Goal: Task Accomplishment & Management: Manage account settings

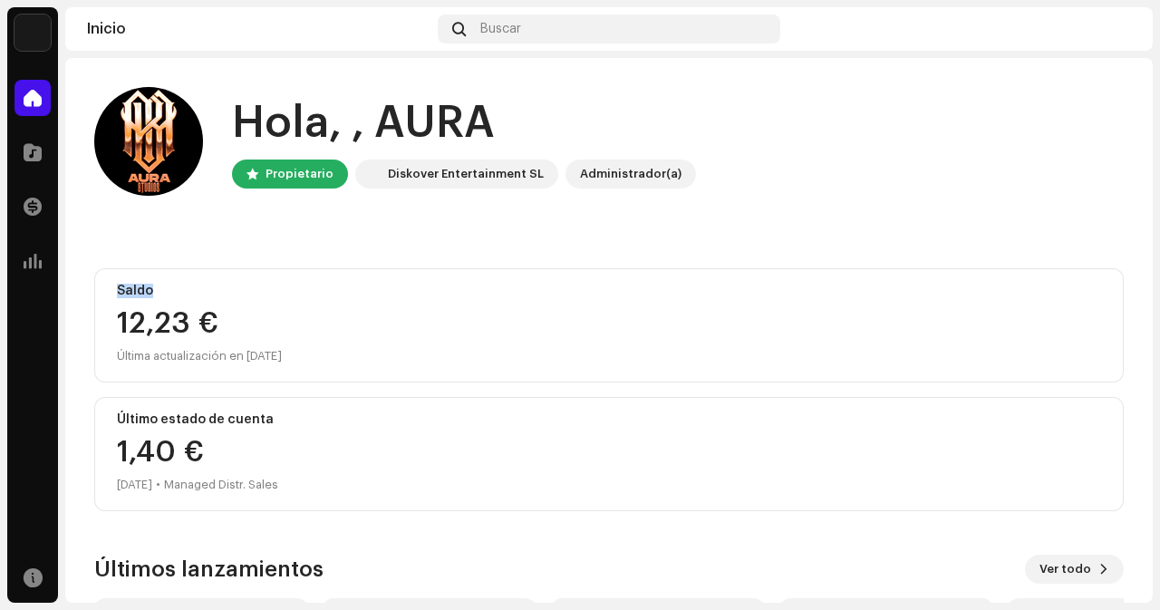
drag, startPoint x: 1155, startPoint y: 197, endPoint x: 1151, endPoint y: 271, distance: 74.4
click at [1151, 271] on div "[PERSON_NAME] Inicio Catálogo Transacciones Estadísticas Recursos Inicio Buscar…" at bounding box center [580, 305] width 1160 height 610
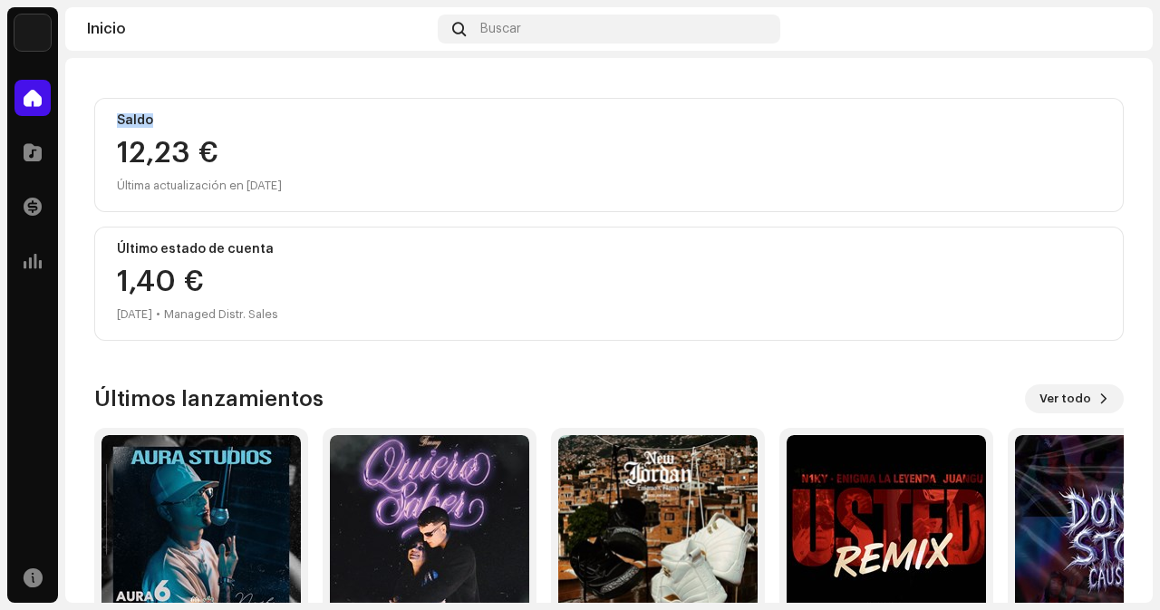
scroll to position [284, 0]
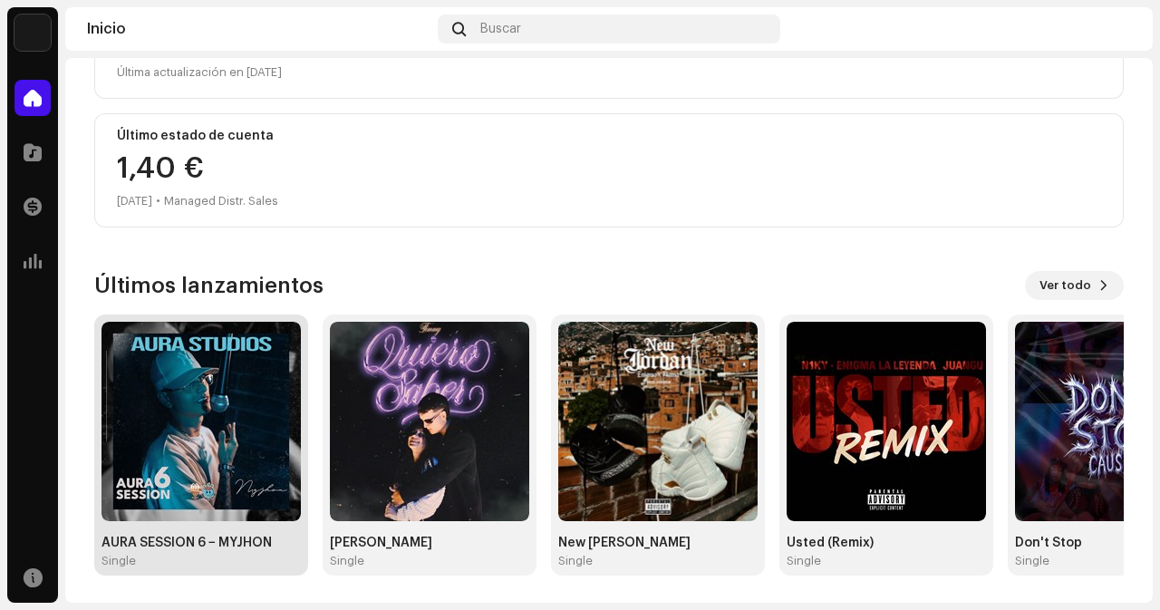
click at [208, 396] on img at bounding box center [201, 421] width 199 height 199
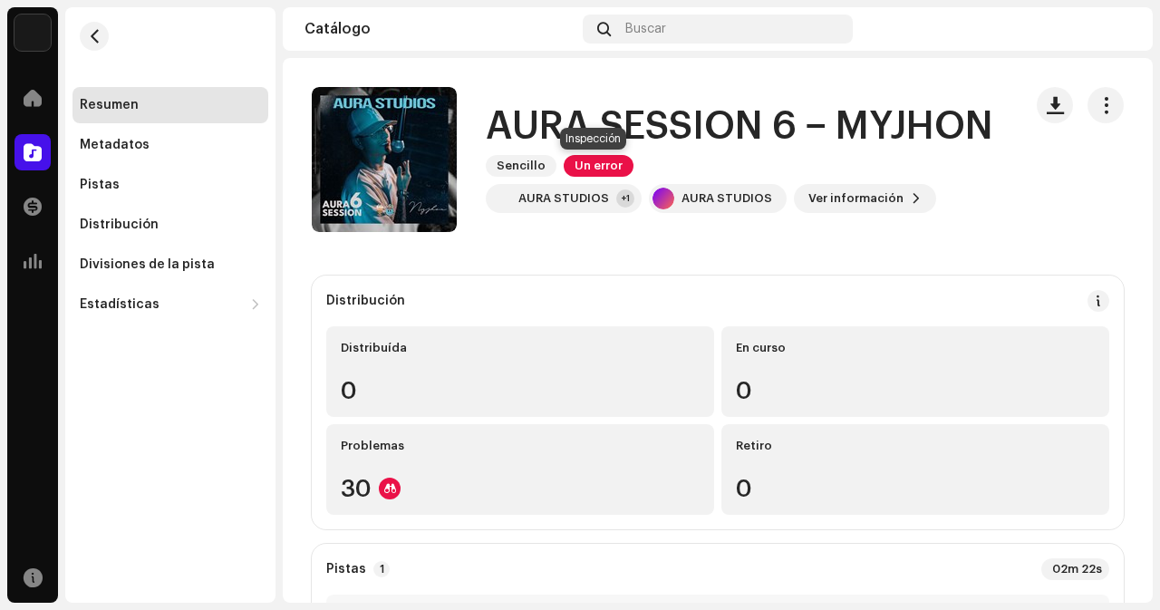
click at [595, 159] on span "Un error" at bounding box center [599, 166] width 70 height 22
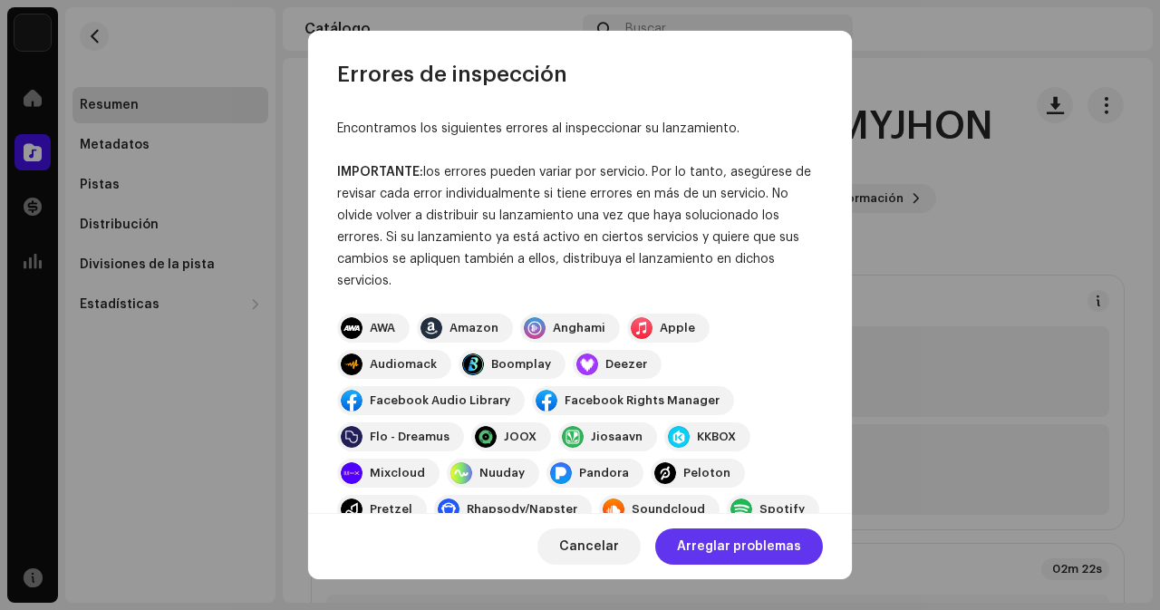
click at [716, 554] on span "Arreglar problemas" at bounding box center [739, 546] width 124 height 36
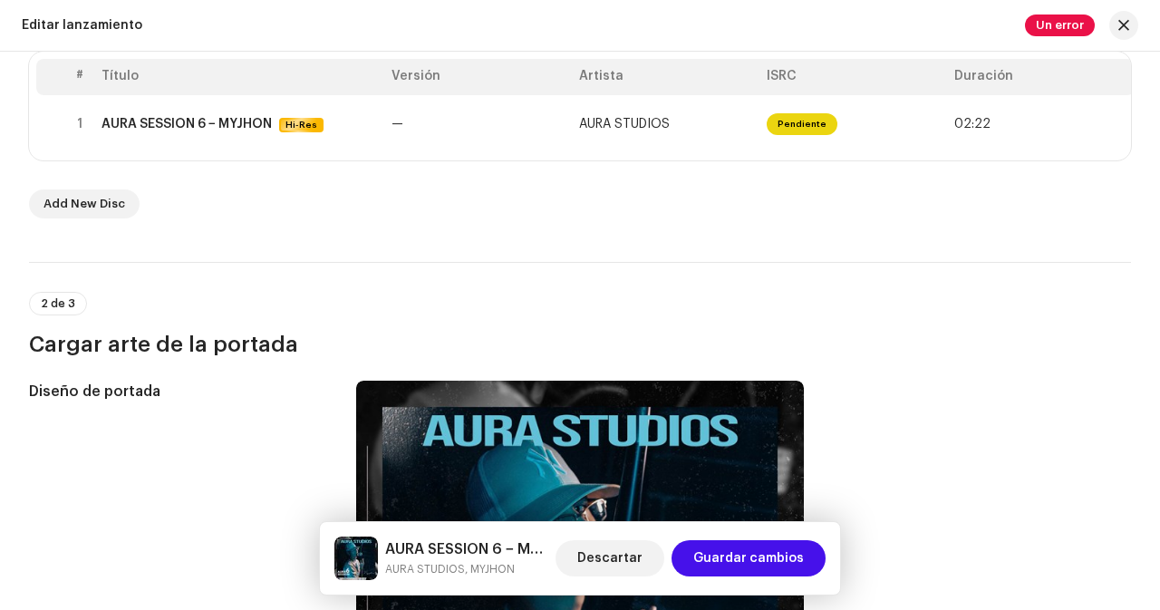
scroll to position [404, 0]
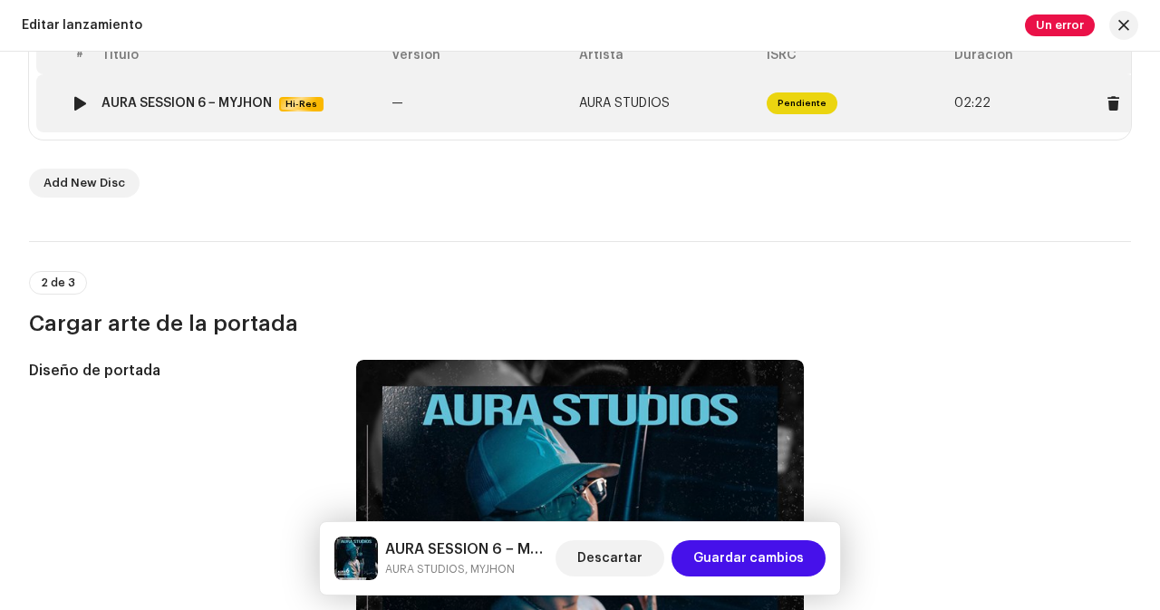
click at [729, 102] on td "AURA STUDIOS" at bounding box center [666, 103] width 188 height 58
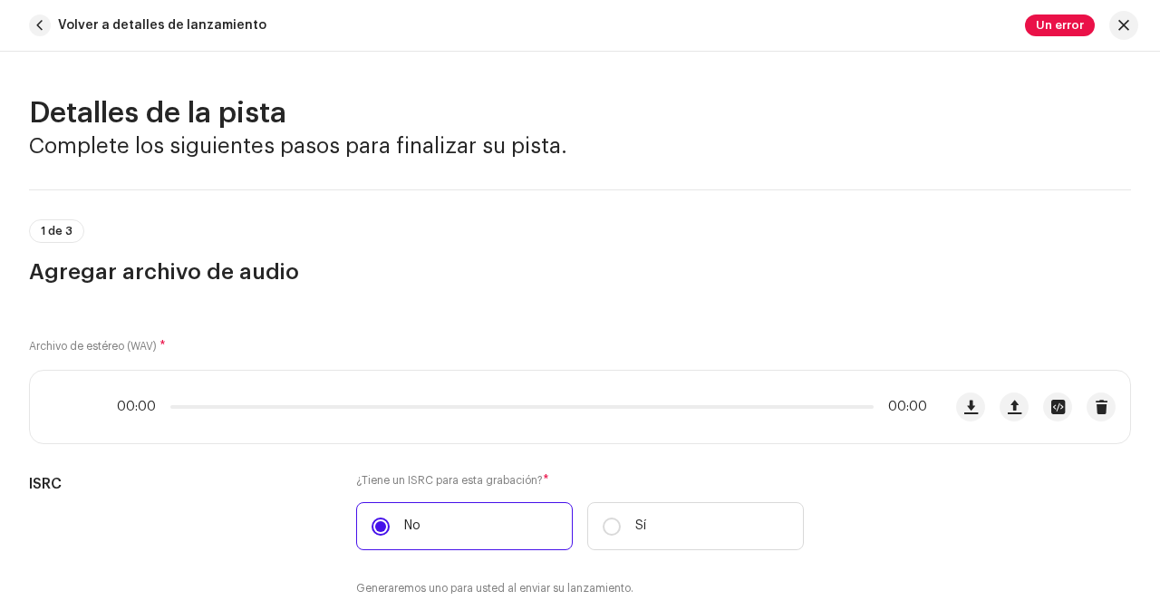
scroll to position [828, 0]
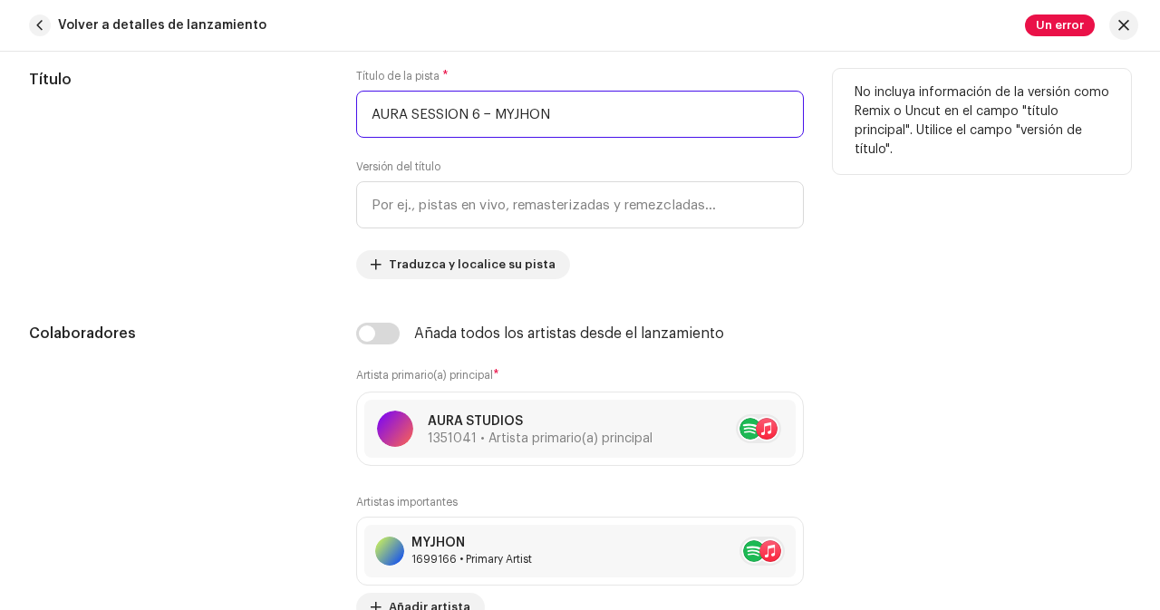
drag, startPoint x: 491, startPoint y: 108, endPoint x: 624, endPoint y: 113, distance: 132.4
click at [624, 113] on input "AURA SESSION 6 − MYJHON" at bounding box center [580, 114] width 448 height 47
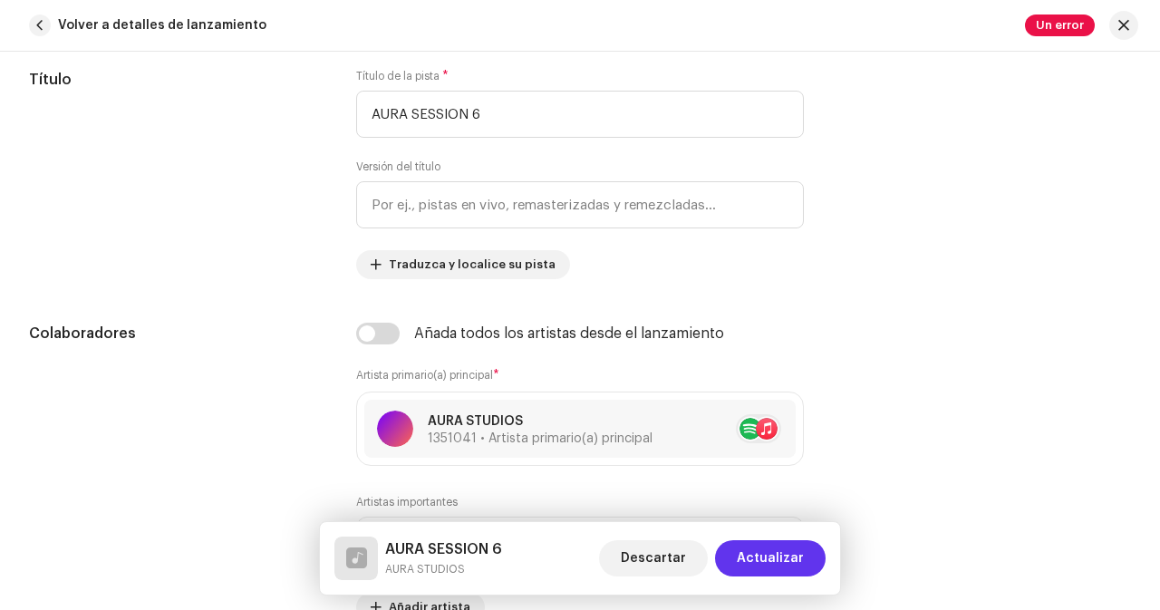
type input "AURA SESSION 6"
click at [775, 555] on span "Actualizar" at bounding box center [770, 558] width 67 height 36
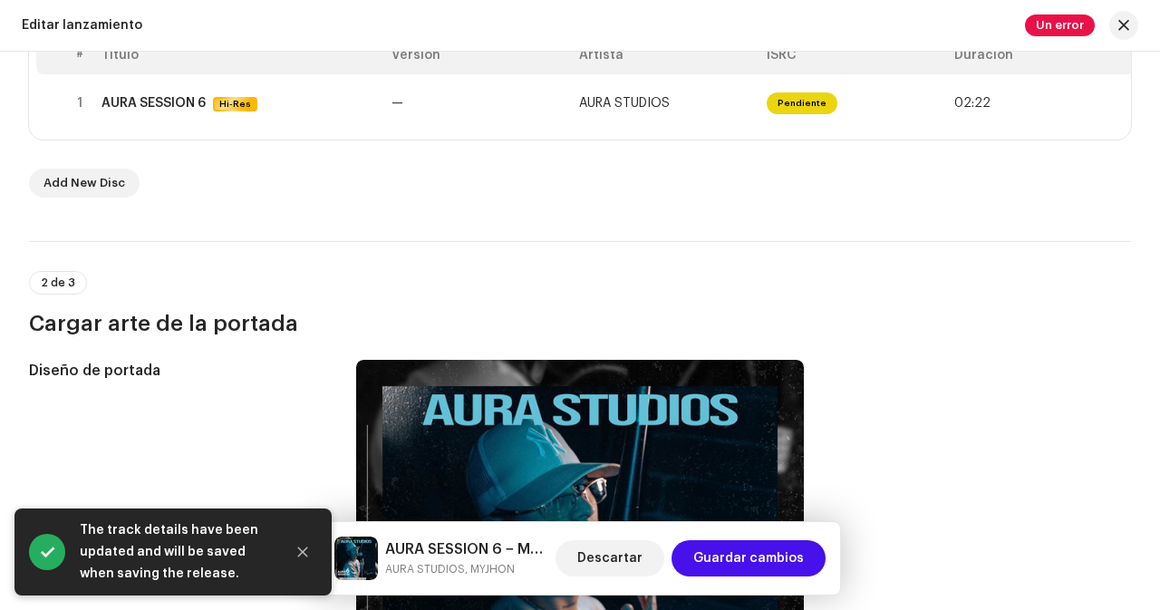
click at [775, 555] on span "Guardar cambios" at bounding box center [748, 558] width 111 height 36
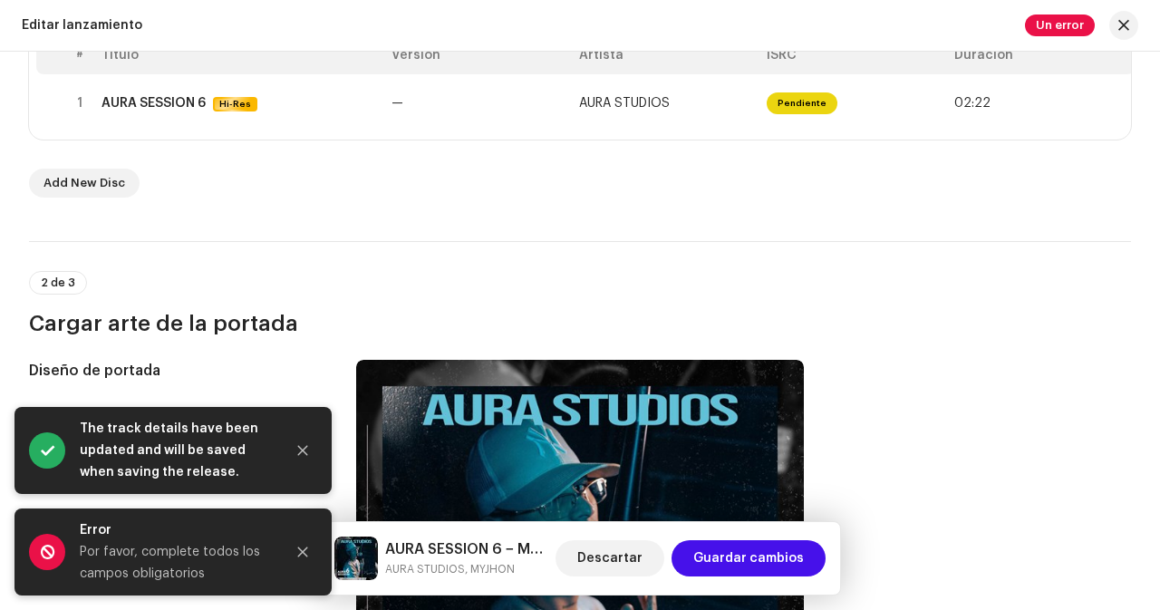
click at [775, 555] on span "Guardar cambios" at bounding box center [748, 558] width 111 height 36
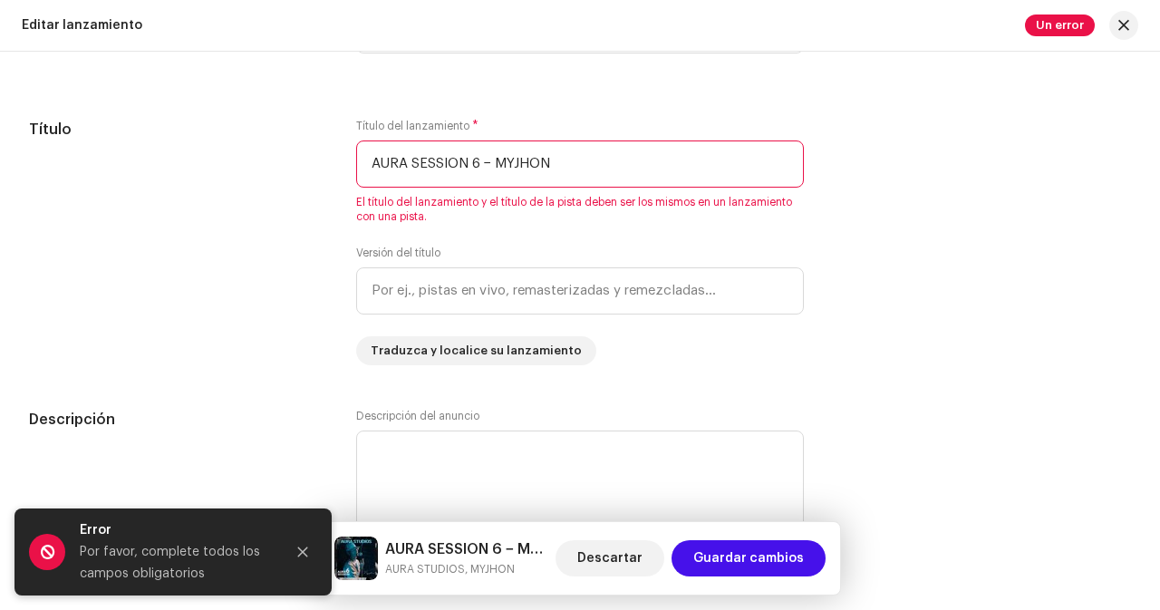
scroll to position [1670, 0]
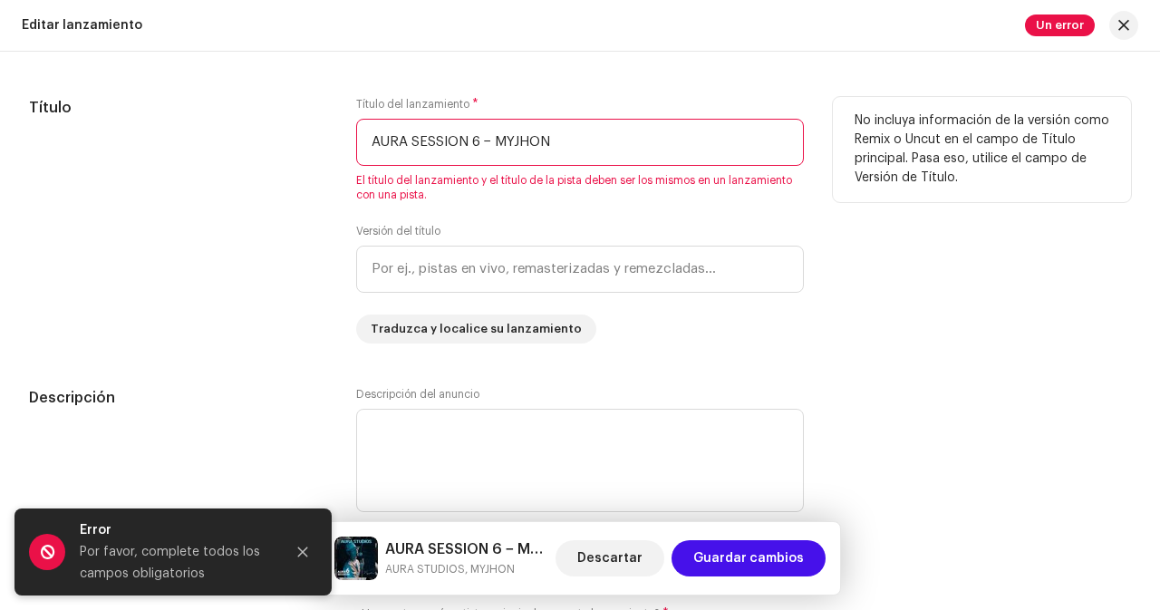
click at [567, 148] on input "AURA SESSION 6 − MYJHON" at bounding box center [580, 142] width 448 height 47
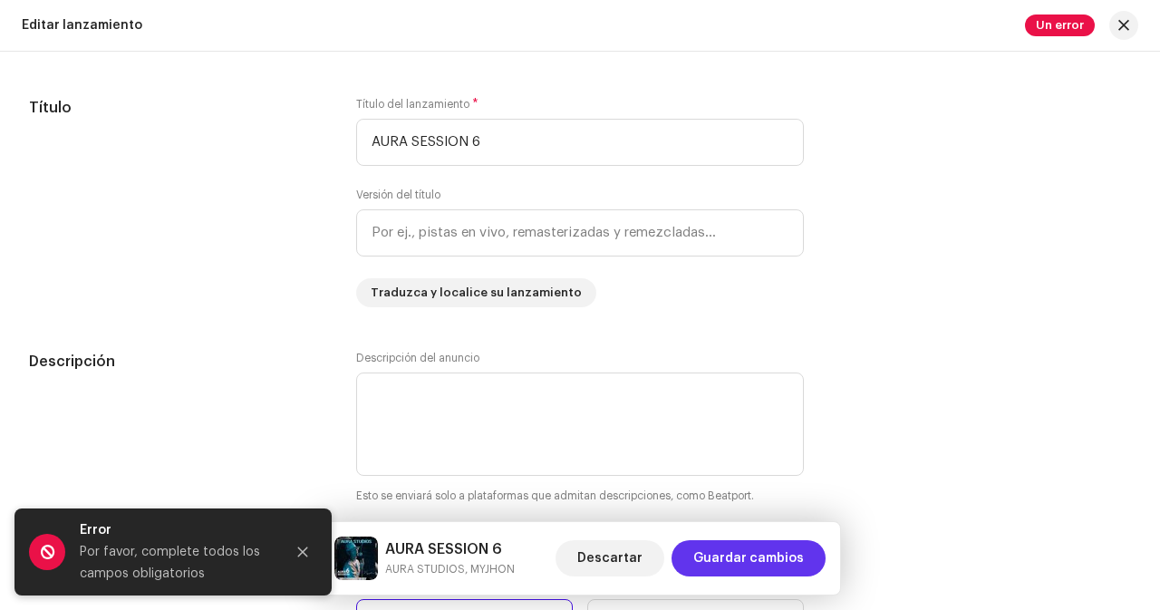
type input "AURA SESSION 6"
click at [767, 550] on span "Guardar cambios" at bounding box center [748, 558] width 111 height 36
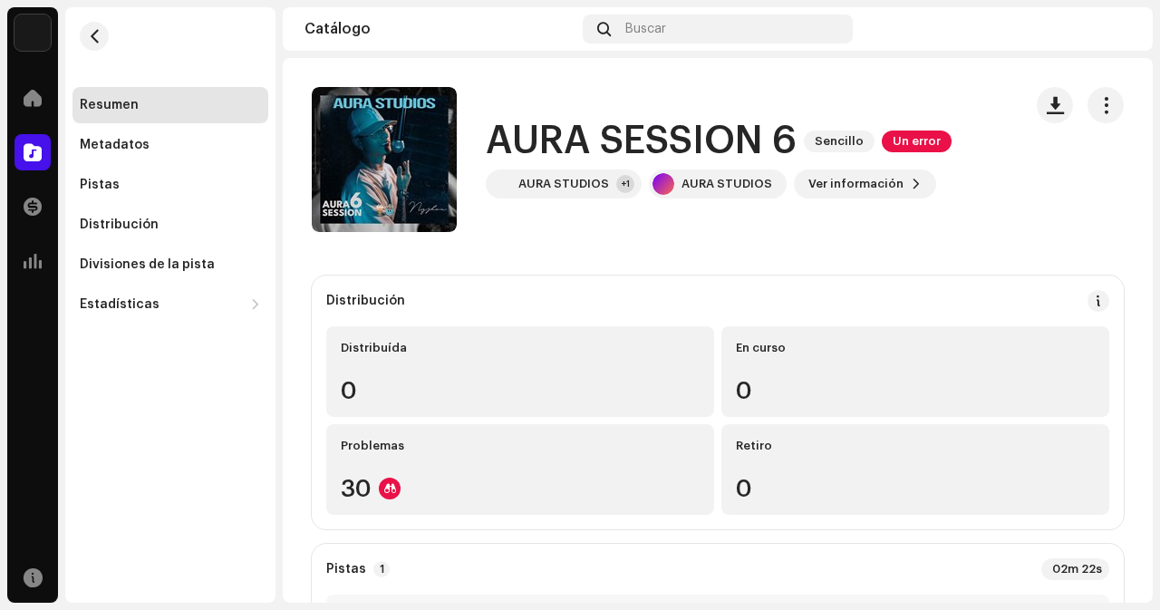
drag, startPoint x: 1153, startPoint y: 126, endPoint x: 1154, endPoint y: 144, distance: 18.2
click at [1154, 144] on div "[PERSON_NAME] Inicio Catálogo Transacciones Estadísticas Recursos Resumen Metad…" at bounding box center [580, 305] width 1160 height 610
drag, startPoint x: 1154, startPoint y: 144, endPoint x: 1142, endPoint y: 122, distance: 24.7
click at [1142, 122] on div "[PERSON_NAME] Inicio Catálogo Transacciones Estadísticas Recursos Resumen Metad…" at bounding box center [580, 305] width 1160 height 610
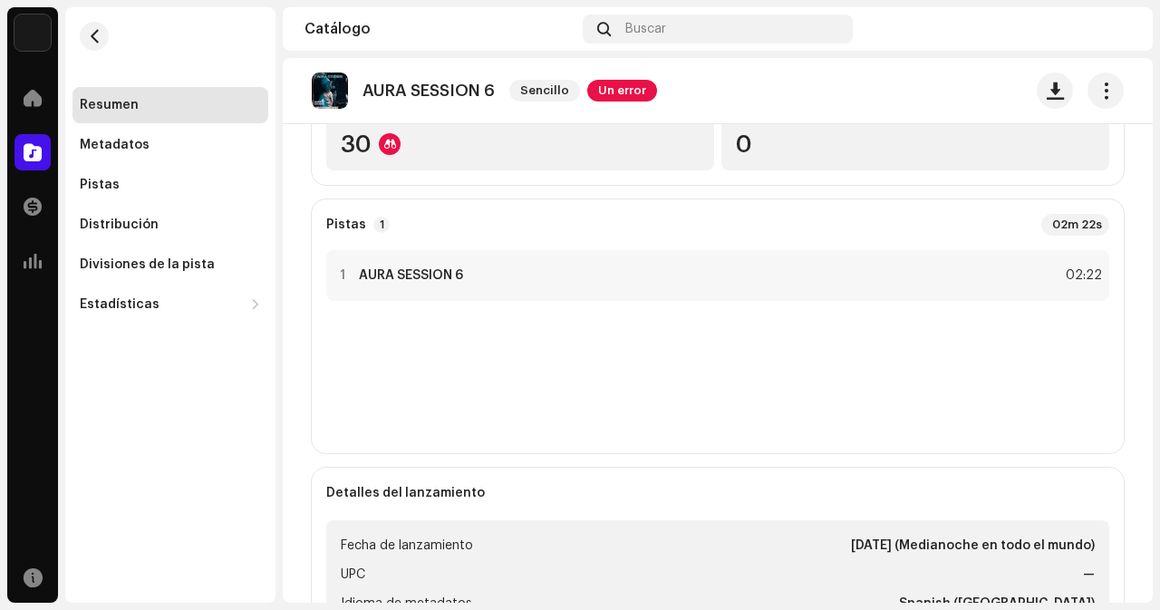
scroll to position [283, 0]
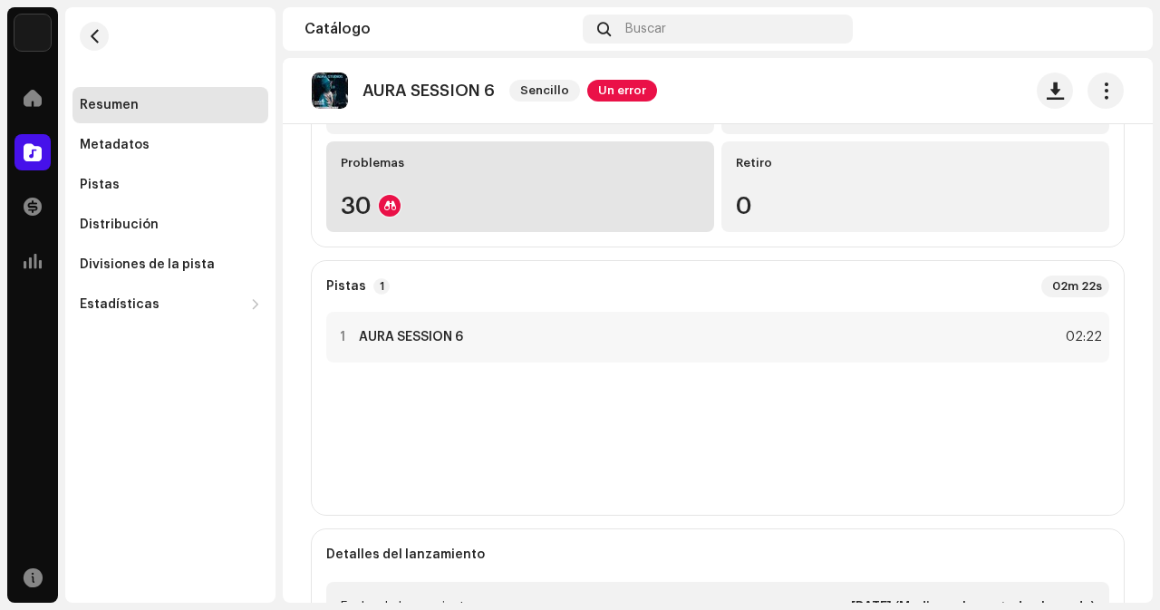
click at [413, 209] on div "30" at bounding box center [520, 206] width 359 height 24
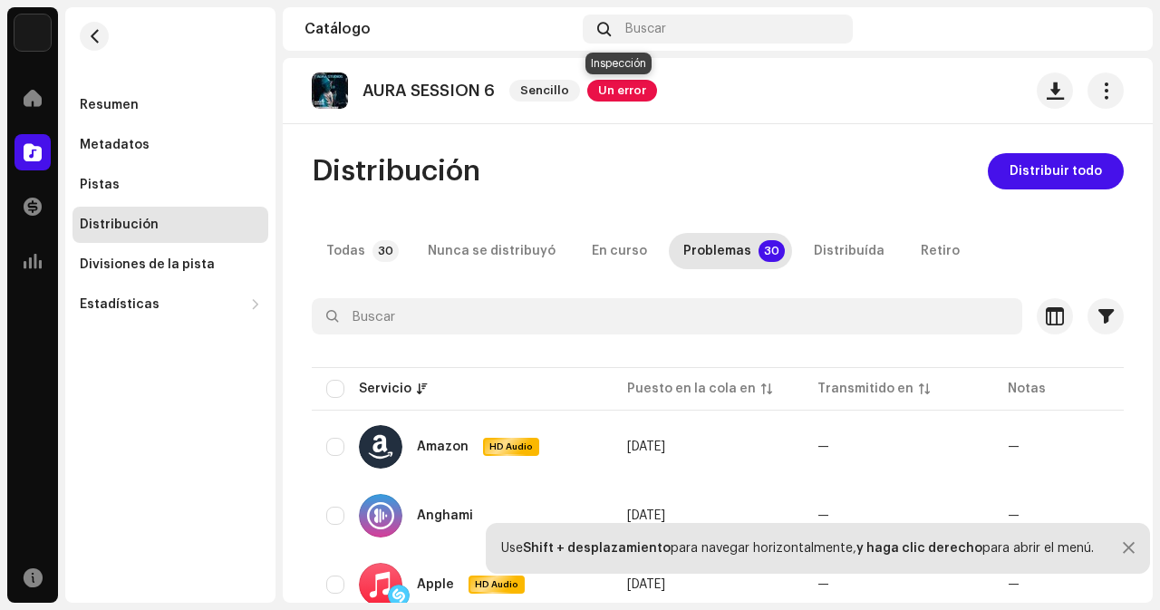
click at [627, 90] on span "Un error" at bounding box center [622, 91] width 70 height 22
click at [1028, 162] on span "Distribuir todo" at bounding box center [1056, 171] width 92 height 36
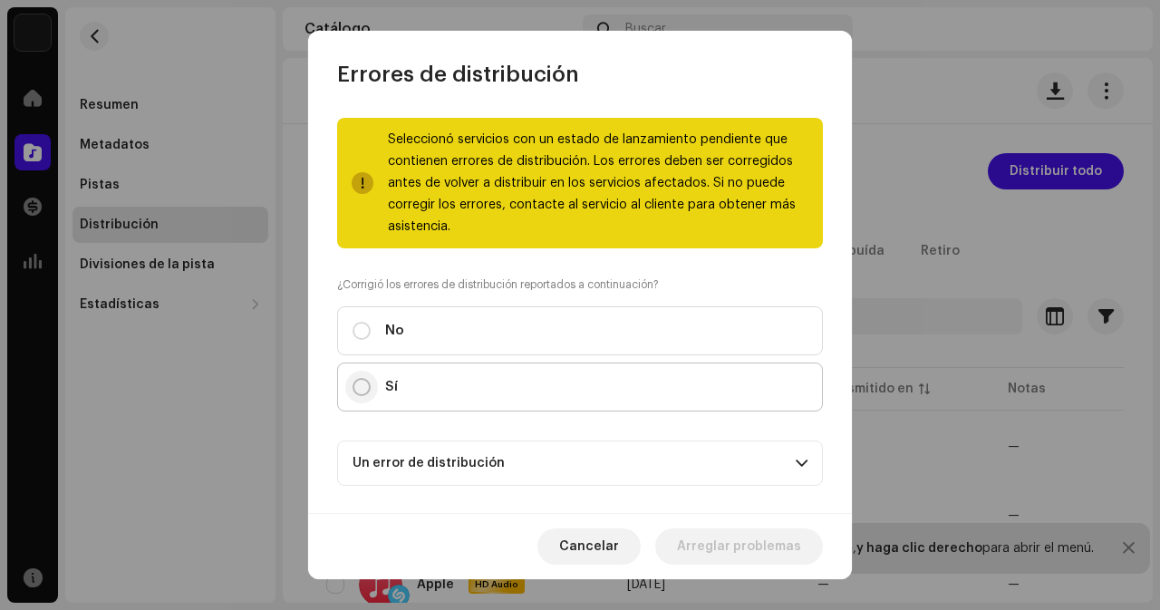
click at [363, 383] on input "Sí" at bounding box center [362, 387] width 18 height 18
radio input "true"
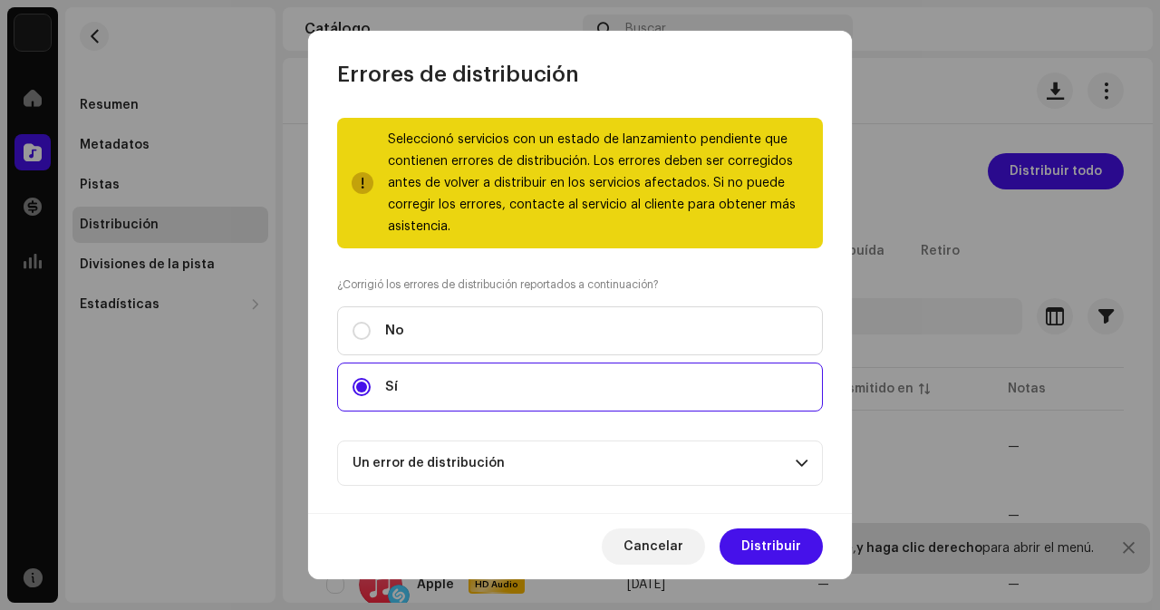
scroll to position [158, 0]
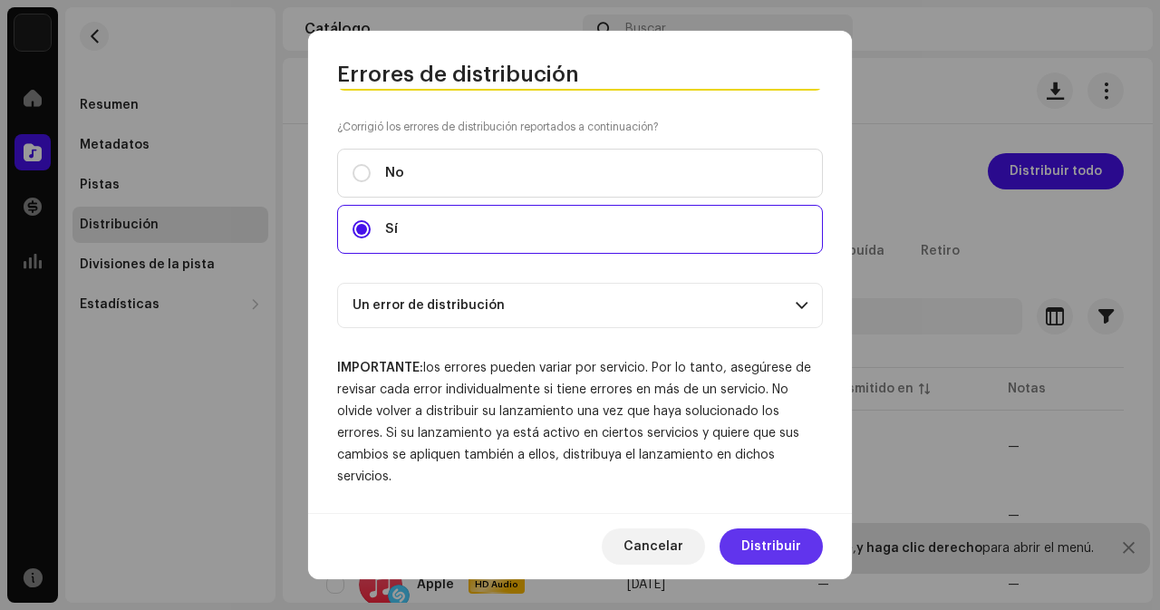
click at [769, 549] on span "Distribuir" at bounding box center [771, 546] width 60 height 36
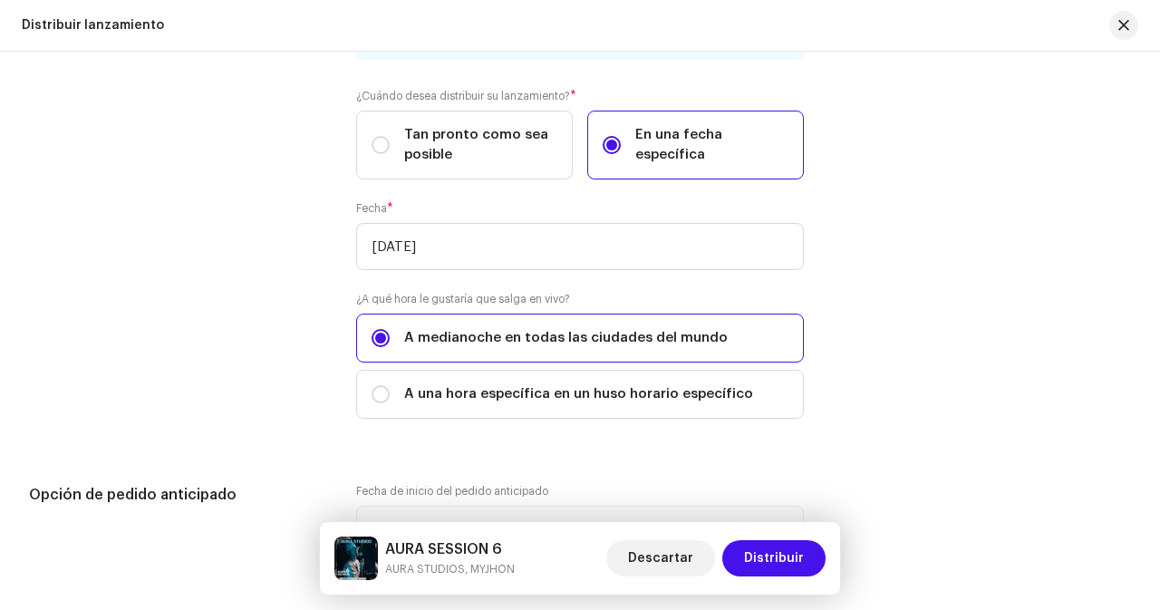
scroll to position [2987, 0]
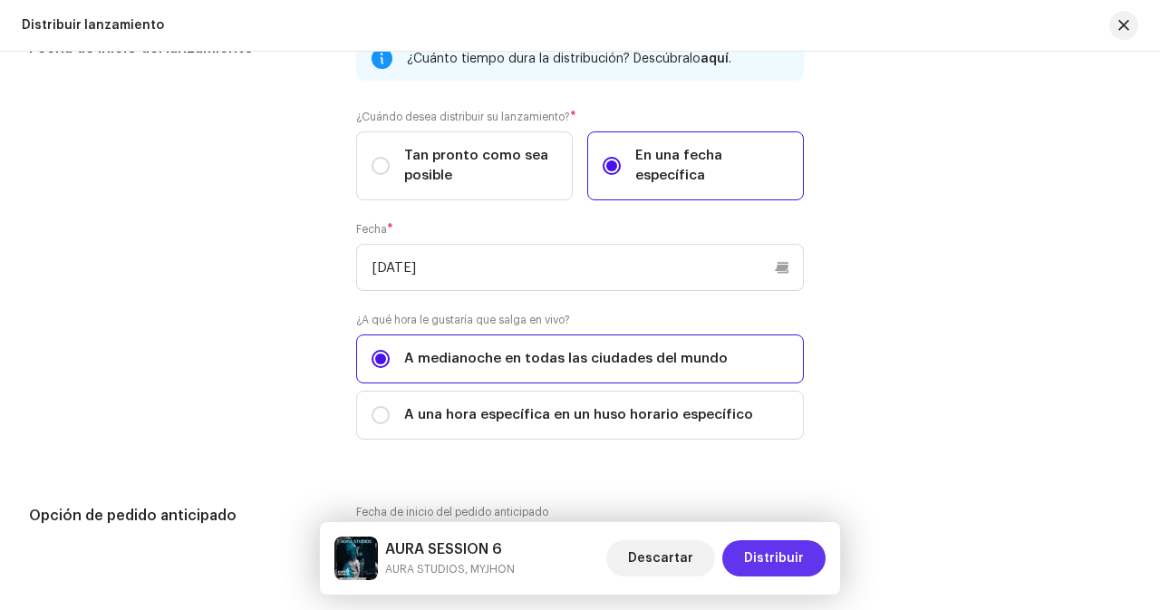
click at [794, 556] on span "Distribuir" at bounding box center [774, 558] width 60 height 36
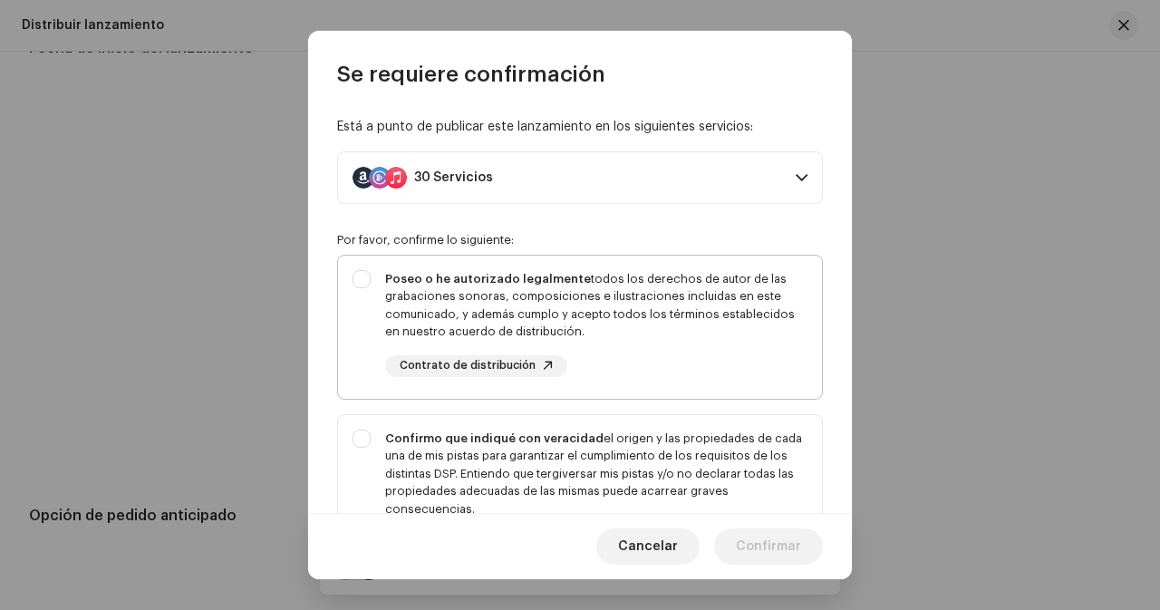
click at [362, 275] on div "Poseo o he autorizado legalmente todos los derechos de autor de las grabaciones…" at bounding box center [580, 324] width 484 height 136
checkbox input "true"
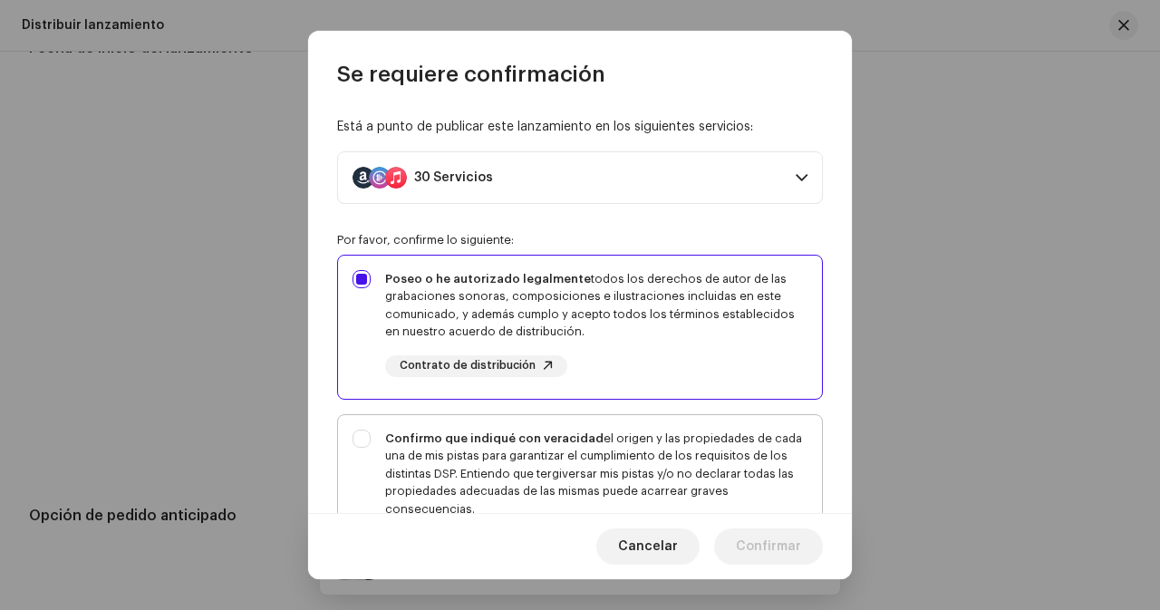
click at [354, 446] on div "Confirmo que indiqué con veracidad el origen y las propiedades de cada una de m…" at bounding box center [580, 492] width 484 height 154
checkbox input "true"
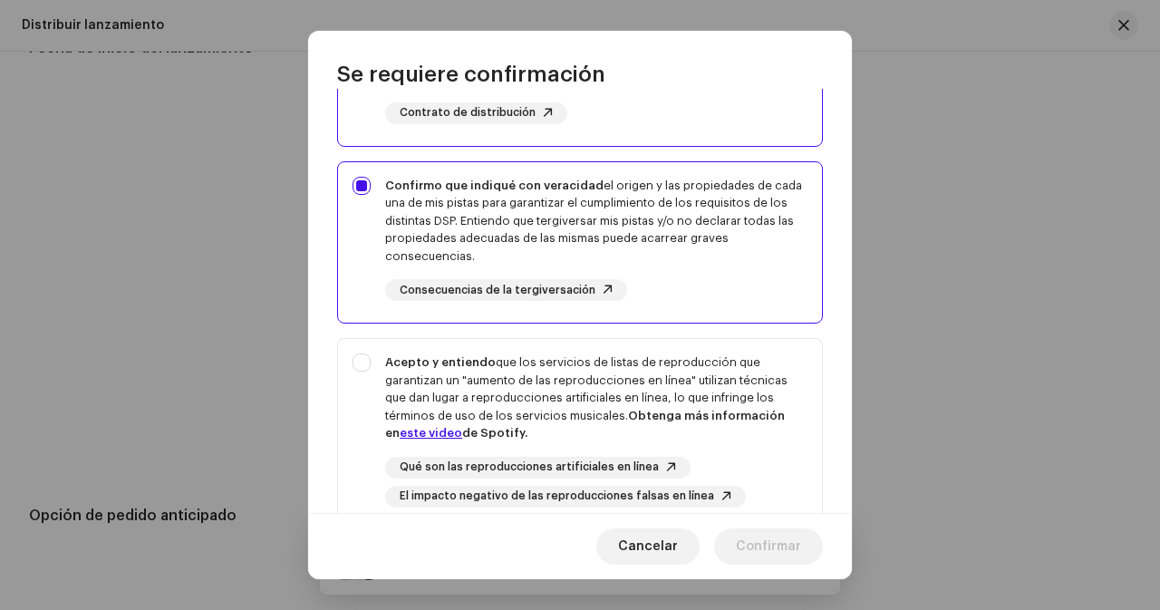
scroll to position [414, 0]
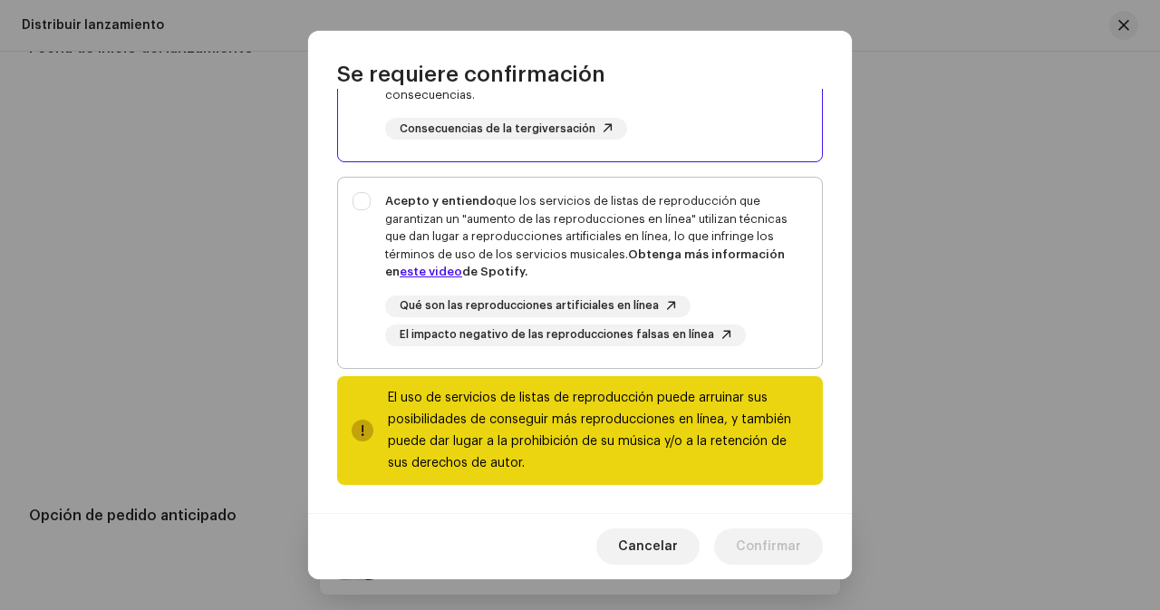
click at [368, 204] on div "Acepto y entiendo que los servicios de listas de reproducción que garantizan un…" at bounding box center [580, 269] width 484 height 183
checkbox input "true"
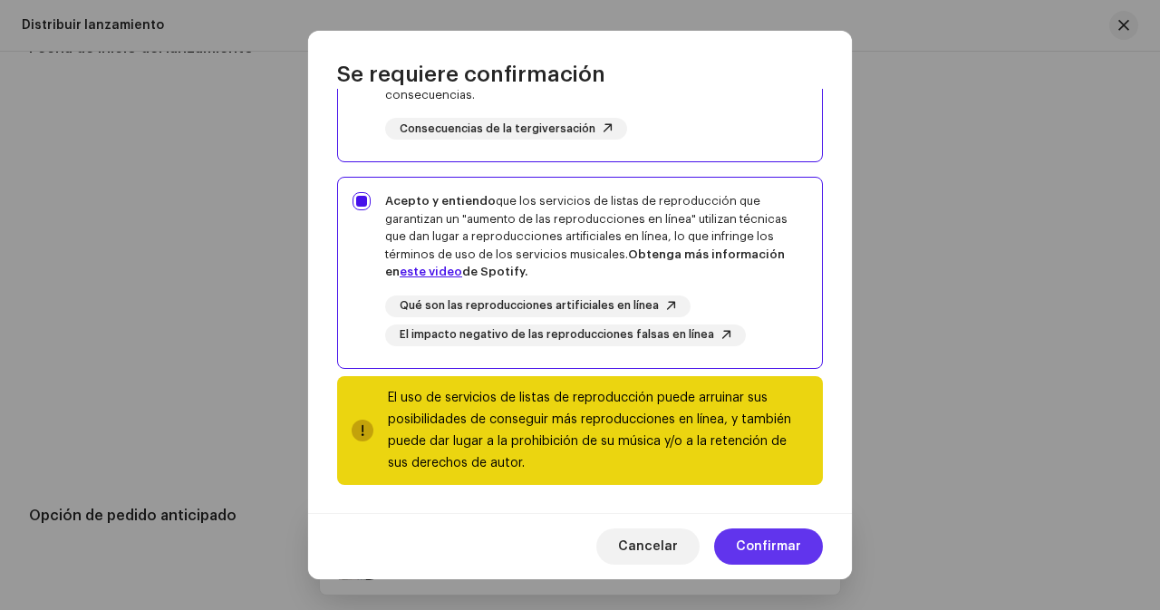
click at [787, 556] on span "Confirmar" at bounding box center [768, 546] width 65 height 36
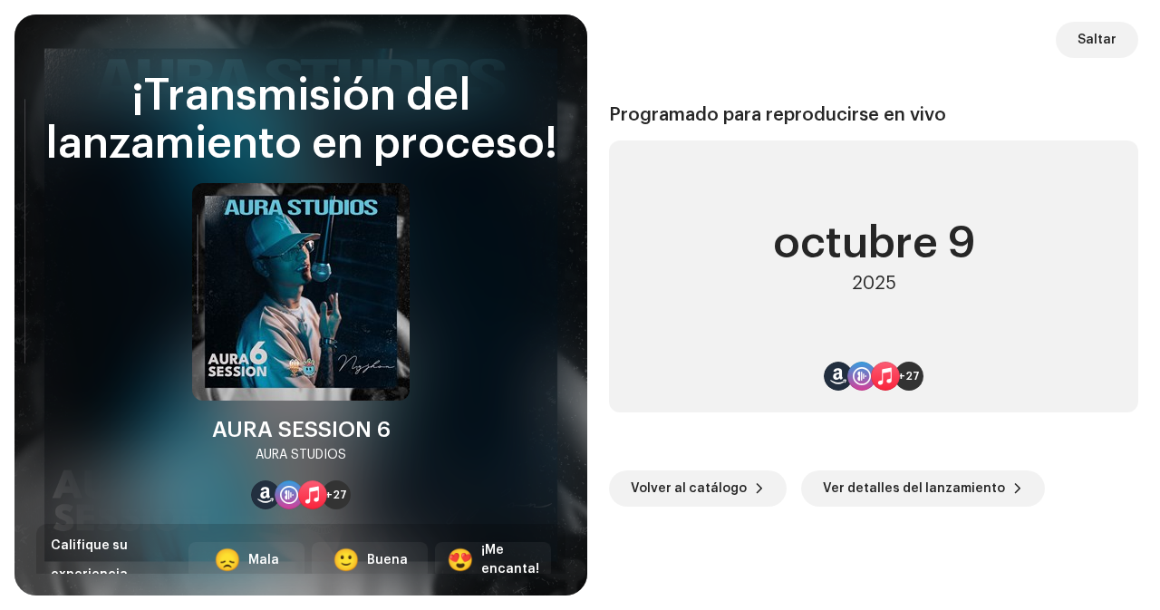
click at [477, 186] on div "¡Transmisión del lanzamiento en proceso! AURA SESSION 6 AURA STUDIOS +27 Califi…" at bounding box center [300, 323] width 529 height 501
click at [726, 493] on span "Volver al catálogo" at bounding box center [689, 488] width 116 height 36
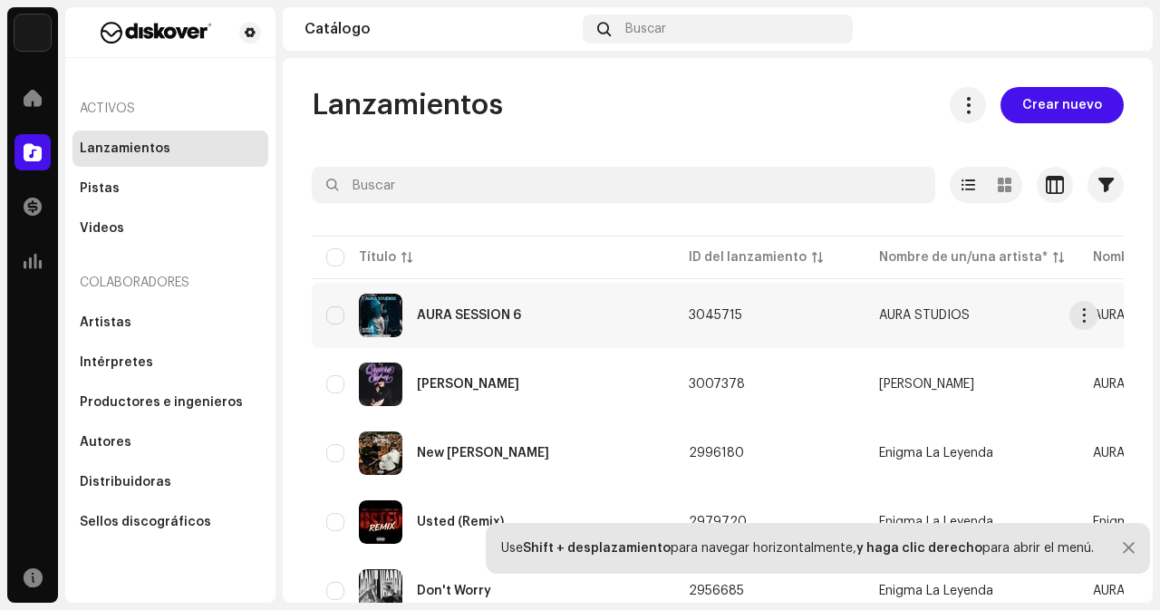
click at [487, 314] on div "AURA SESSION 6" at bounding box center [469, 315] width 104 height 13
